Goal: Information Seeking & Learning: Learn about a topic

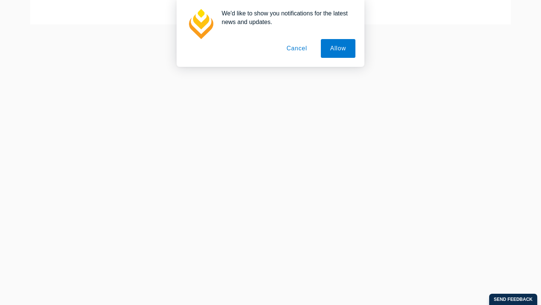
click at [302, 50] on button "Cancel" at bounding box center [296, 48] width 39 height 19
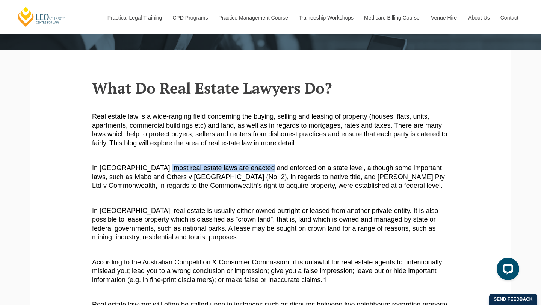
drag, startPoint x: 153, startPoint y: 169, endPoint x: 263, endPoint y: 171, distance: 109.7
click at [263, 171] on span "In [GEOGRAPHIC_DATA], most real estate laws are enacted and enforced on a state…" at bounding box center [268, 176] width 353 height 25
click at [281, 170] on span "In [GEOGRAPHIC_DATA], most real estate laws are enacted and enforced on a state…" at bounding box center [268, 176] width 353 height 25
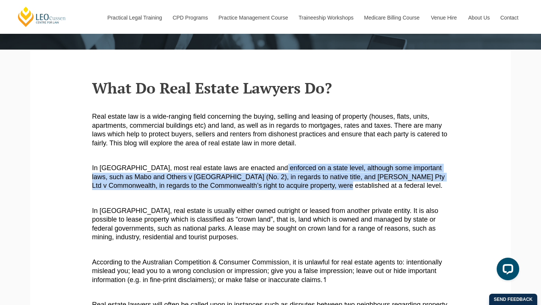
drag, startPoint x: 268, startPoint y: 167, endPoint x: 326, endPoint y: 186, distance: 60.5
click at [326, 187] on span "In [GEOGRAPHIC_DATA], most real estate laws are enacted and enforced on a state…" at bounding box center [268, 176] width 353 height 25
click at [294, 178] on span "In [GEOGRAPHIC_DATA], most real estate laws are enacted and enforced on a state…" at bounding box center [268, 176] width 353 height 25
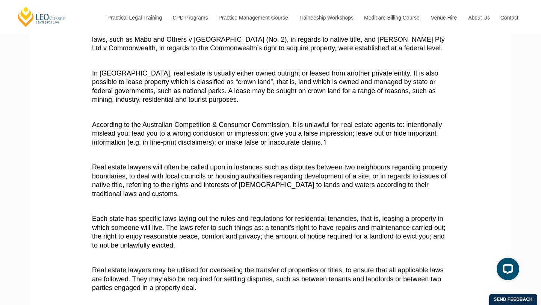
scroll to position [236, 0]
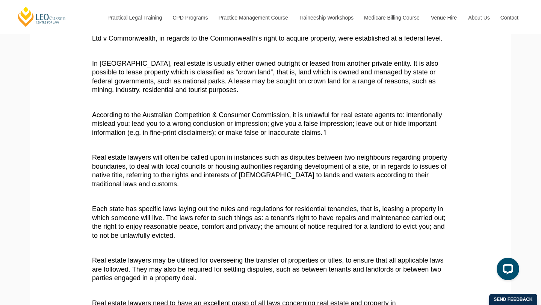
click at [298, 231] on p "Each state has specific laws laying out the rules and regulations for residenti…" at bounding box center [270, 222] width 357 height 35
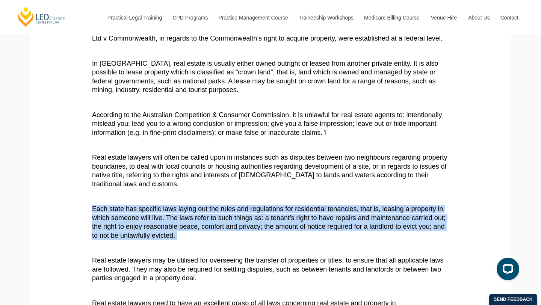
click at [276, 225] on span "Each state has specific laws laying out the rules and regulations for residenti…" at bounding box center [269, 222] width 354 height 34
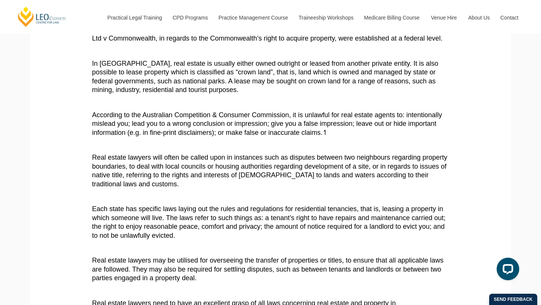
click at [245, 262] on span "Real estate lawyers may be utilised for overseeing the transfer of properties o…" at bounding box center [267, 269] width 351 height 25
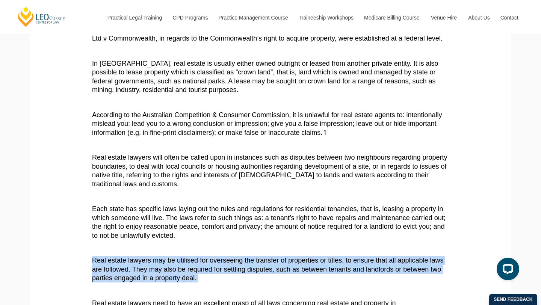
click at [245, 262] on span "Real estate lawyers may be utilised for overseeing the transfer of properties o…" at bounding box center [267, 269] width 351 height 25
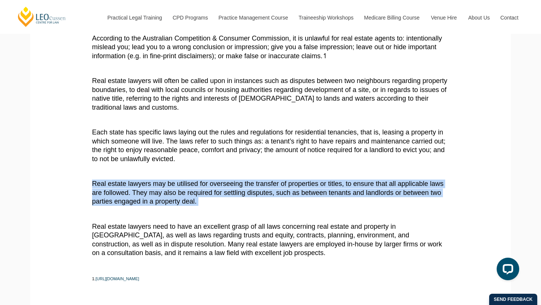
scroll to position [321, 0]
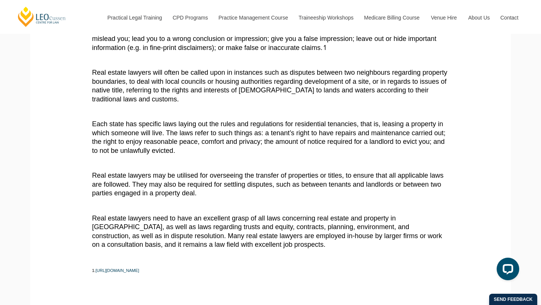
click at [233, 237] on span "Real estate lawyers need to have an excellent grasp of all laws concerning real…" at bounding box center [267, 232] width 350 height 34
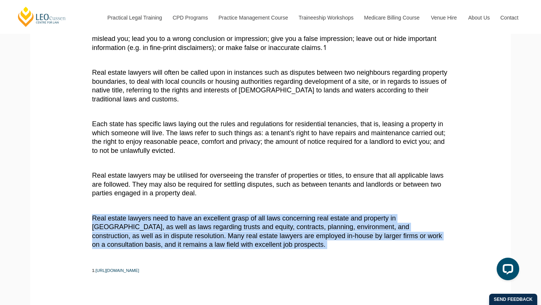
click at [275, 232] on p "Real estate lawyers need to have an excellent grasp of all laws concerning real…" at bounding box center [270, 231] width 357 height 35
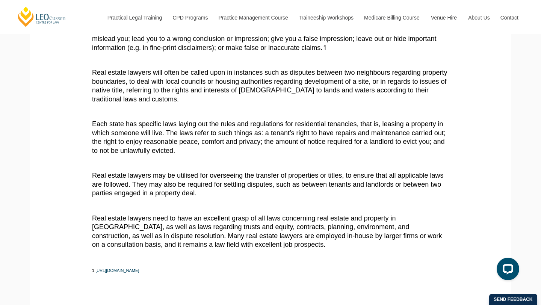
click at [232, 221] on span "Real estate lawyers need to have an excellent grasp of all laws concerning real…" at bounding box center [267, 232] width 350 height 34
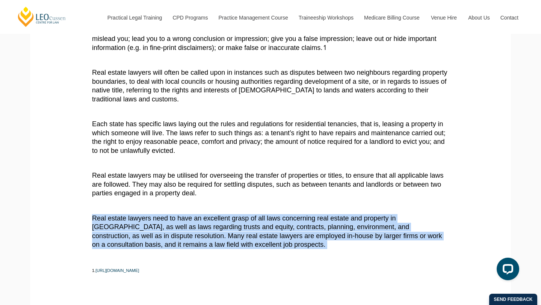
click at [232, 221] on span "Real estate lawyers need to have an excellent grasp of all laws concerning real…" at bounding box center [267, 232] width 350 height 34
click at [246, 227] on span "Real estate lawyers need to have an excellent grasp of all laws concerning real…" at bounding box center [267, 232] width 350 height 34
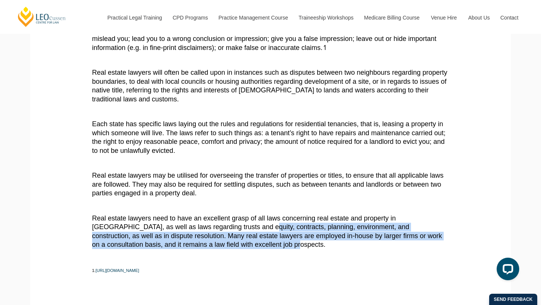
drag, startPoint x: 234, startPoint y: 233, endPoint x: 252, endPoint y: 245, distance: 21.3
click at [252, 245] on p "Real estate lawyers need to have an excellent grasp of all laws concerning real…" at bounding box center [270, 231] width 357 height 35
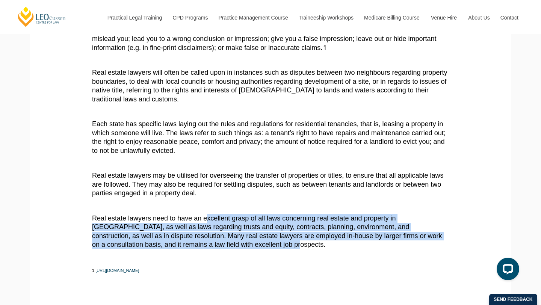
drag, startPoint x: 265, startPoint y: 245, endPoint x: 206, endPoint y: 216, distance: 66.2
click at [206, 216] on p "Real estate lawyers need to have an excellent grasp of all laws concerning real…" at bounding box center [270, 231] width 357 height 35
click at [206, 216] on span "Real estate lawyers need to have an excellent grasp of all laws concerning real…" at bounding box center [267, 232] width 350 height 34
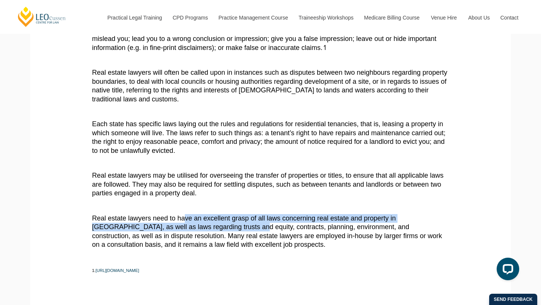
drag, startPoint x: 184, startPoint y: 218, endPoint x: 221, endPoint y: 231, distance: 39.2
click at [221, 231] on p "Real estate lawyers need to have an excellent grasp of all laws concerning real…" at bounding box center [270, 231] width 357 height 35
